Goal: Task Accomplishment & Management: Complete application form

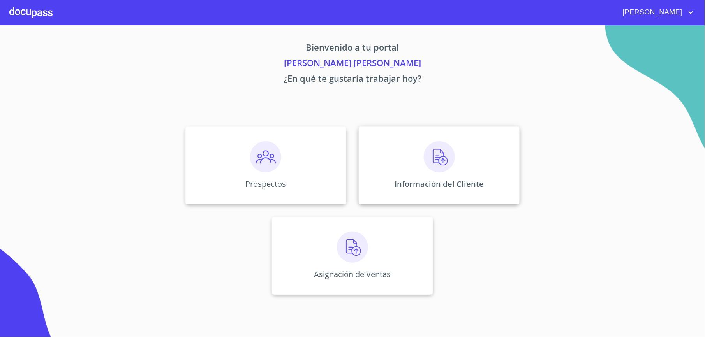
click at [397, 155] on div "Información del Cliente" at bounding box center [439, 166] width 161 height 78
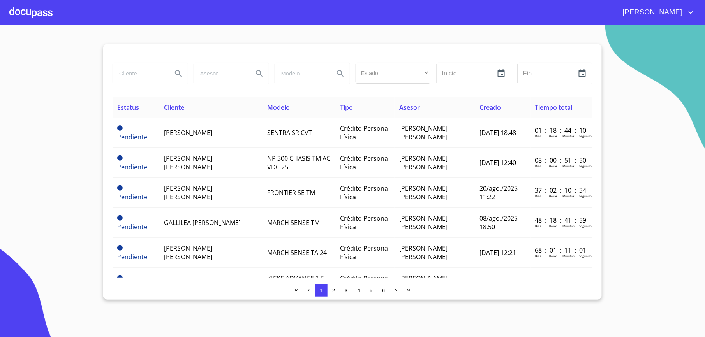
click at [132, 69] on input "search" at bounding box center [139, 73] width 53 height 21
type input "[PERSON_NAME]"
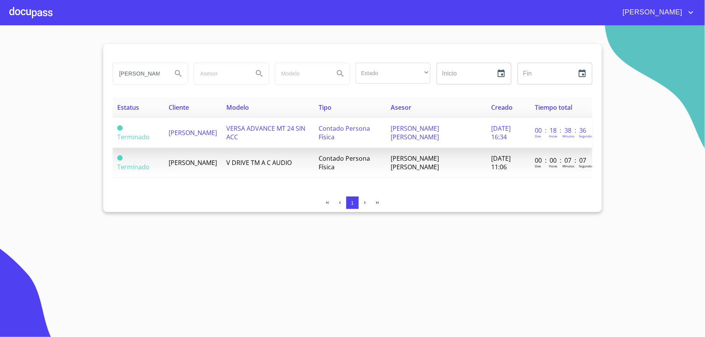
click at [187, 140] on td "[PERSON_NAME]" at bounding box center [193, 133] width 58 height 30
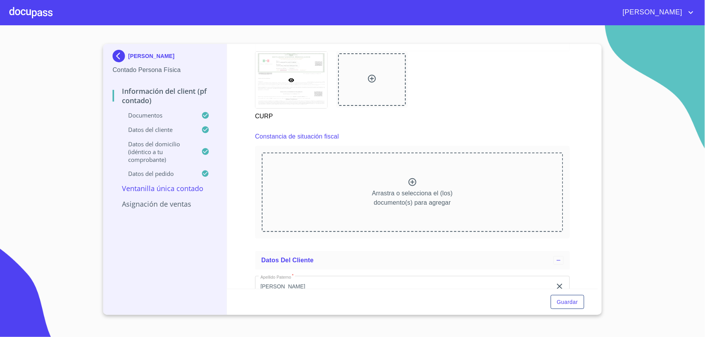
scroll to position [1039, 0]
click at [374, 178] on div "Arrastra o selecciona el (los) documento(s) para agregar" at bounding box center [413, 193] width 302 height 79
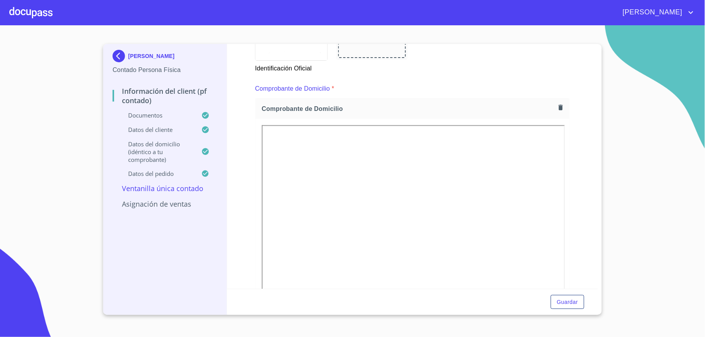
scroll to position [415, 0]
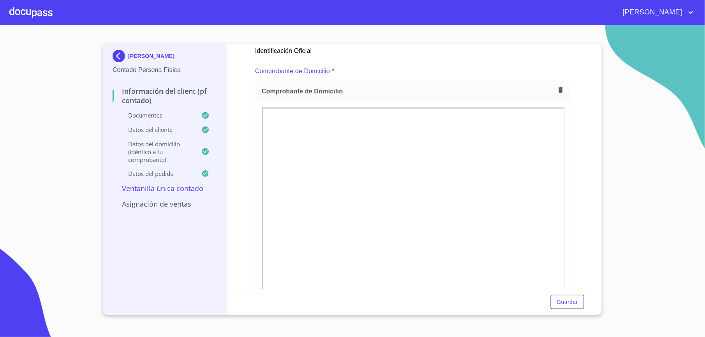
click at [26, 9] on div at bounding box center [30, 12] width 43 height 25
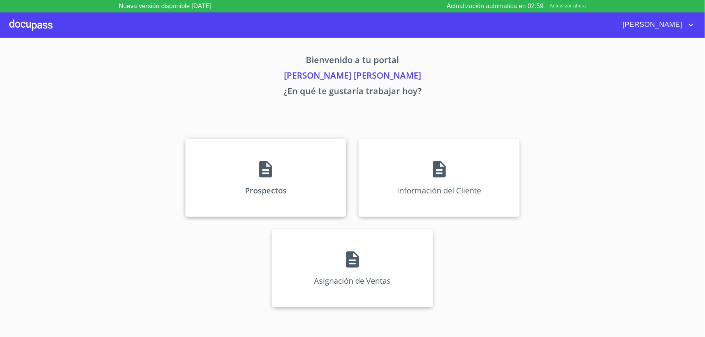
click at [278, 172] on div "Prospectos" at bounding box center [265, 178] width 161 height 78
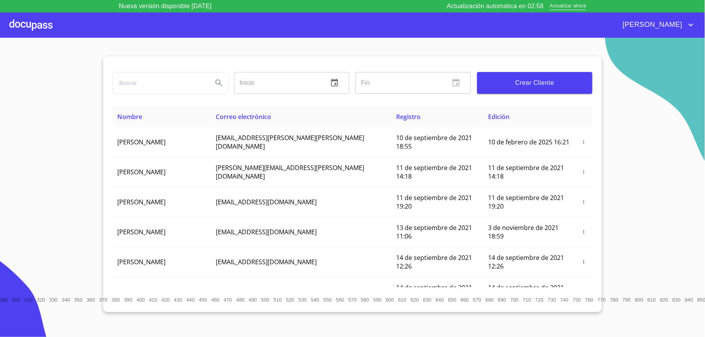
click at [167, 87] on input "search" at bounding box center [160, 82] width 94 height 21
type input "[PERSON_NAME]"
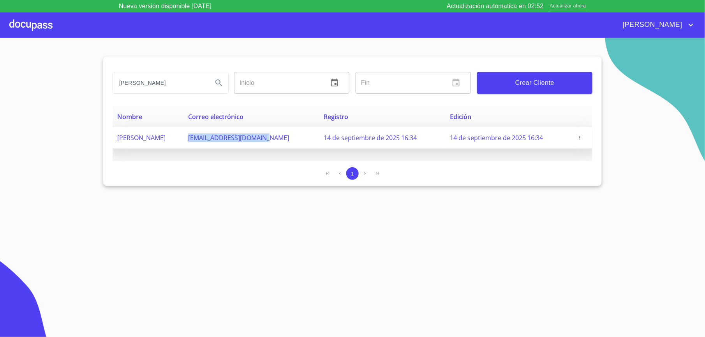
drag, startPoint x: 217, startPoint y: 139, endPoint x: 303, endPoint y: 144, distance: 86.3
click at [303, 144] on td "[EMAIL_ADDRESS][DOMAIN_NAME]" at bounding box center [252, 137] width 136 height 21
copy span "[EMAIL_ADDRESS][DOMAIN_NAME]"
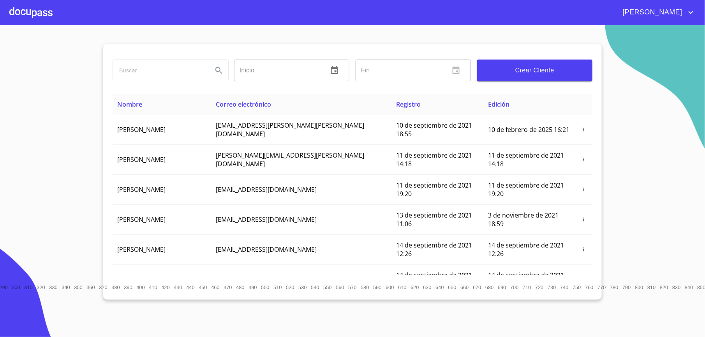
click at [41, 14] on div at bounding box center [30, 12] width 43 height 25
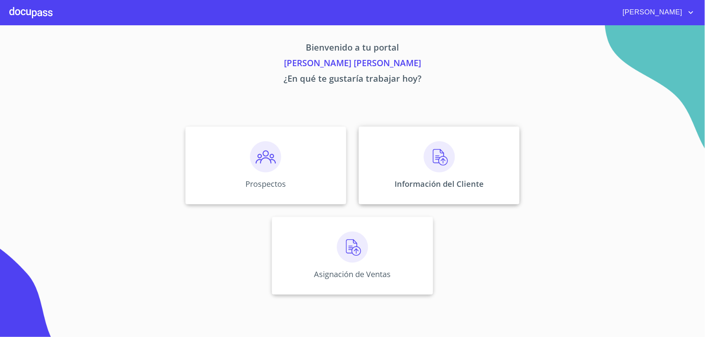
click at [373, 153] on div "Información del Cliente" at bounding box center [439, 166] width 161 height 78
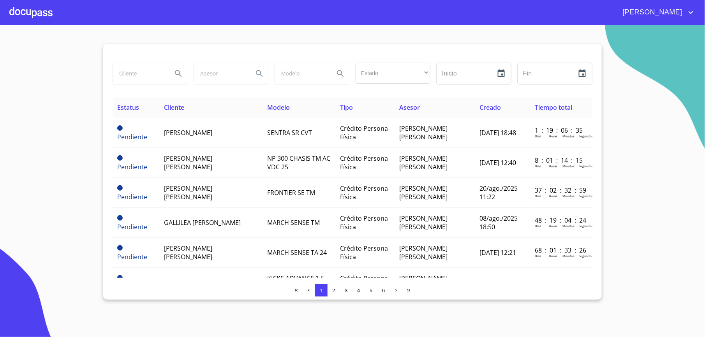
click at [138, 79] on input "search" at bounding box center [139, 73] width 53 height 21
type input "cesar"
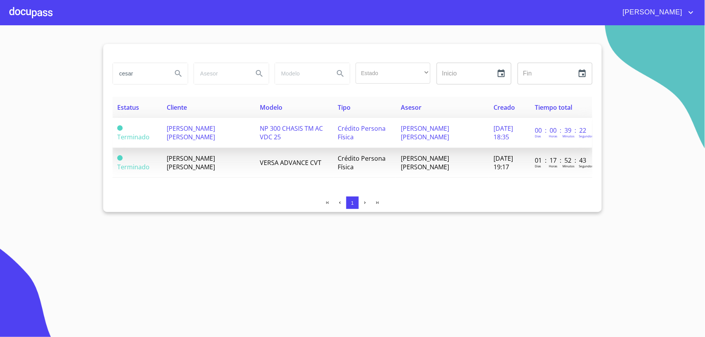
click at [265, 133] on span "NP 300 CHASIS TM AC VDC 25" at bounding box center [291, 132] width 63 height 17
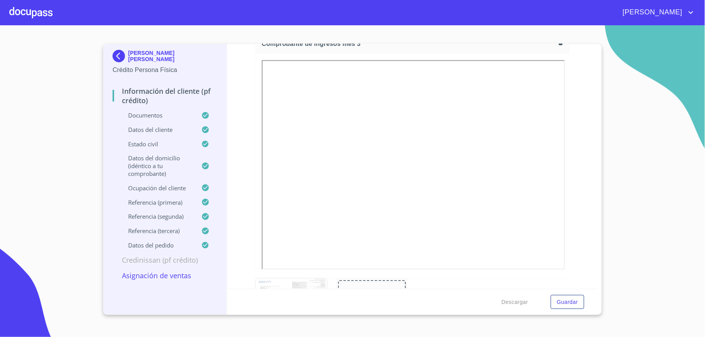
scroll to position [1559, 0]
